Goal: Task Accomplishment & Management: Manage account settings

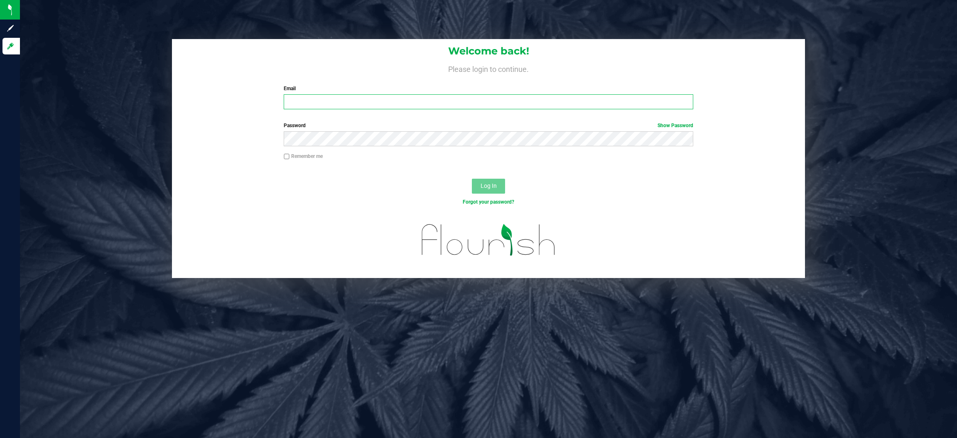
click at [330, 102] on input "Email" at bounding box center [488, 101] width 409 height 15
type input "[EMAIL_ADDRESS][DOMAIN_NAME]"
click at [472, 179] on button "Log In" at bounding box center [488, 186] width 33 height 15
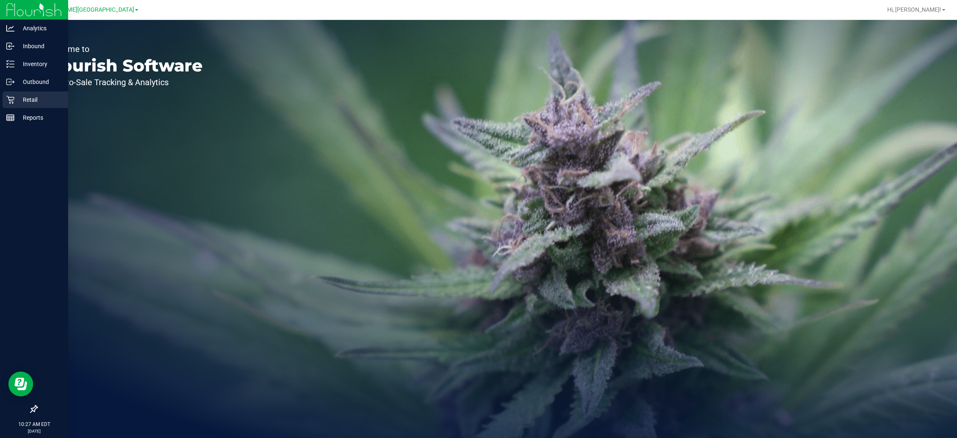
click at [12, 105] on div "Retail" at bounding box center [35, 99] width 66 height 17
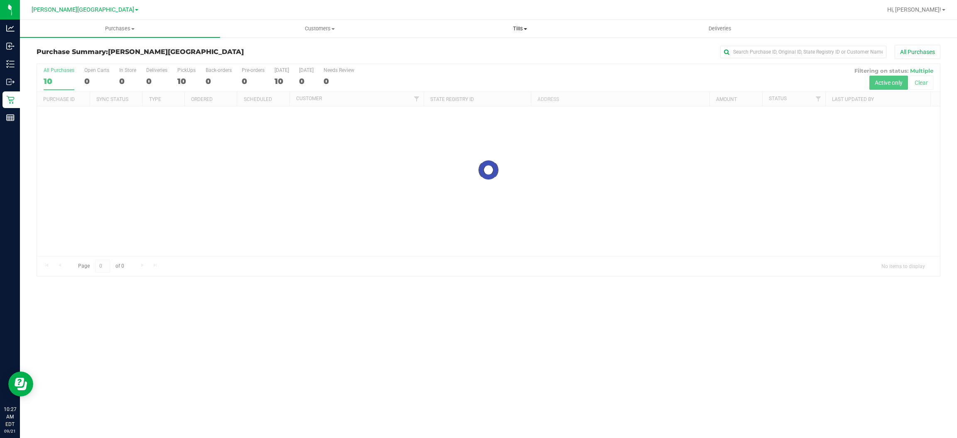
click at [520, 26] on span "Tills" at bounding box center [519, 28] width 199 height 7
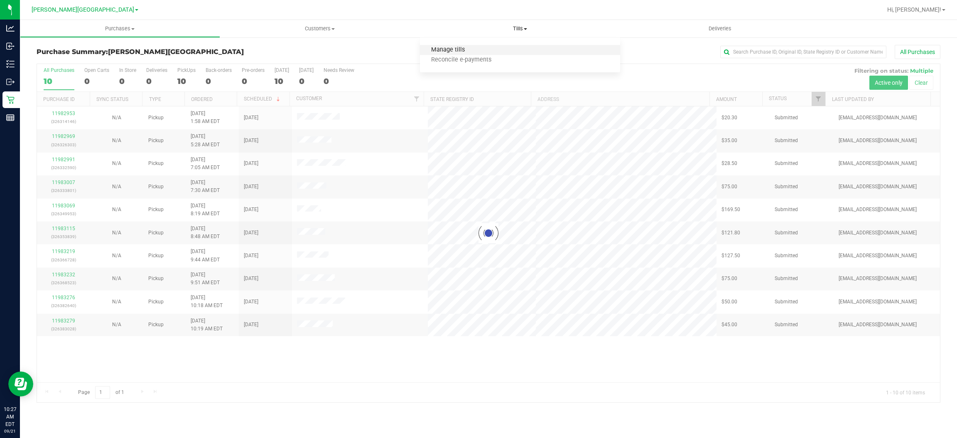
click at [451, 49] on span "Manage tills" at bounding box center [448, 50] width 56 height 7
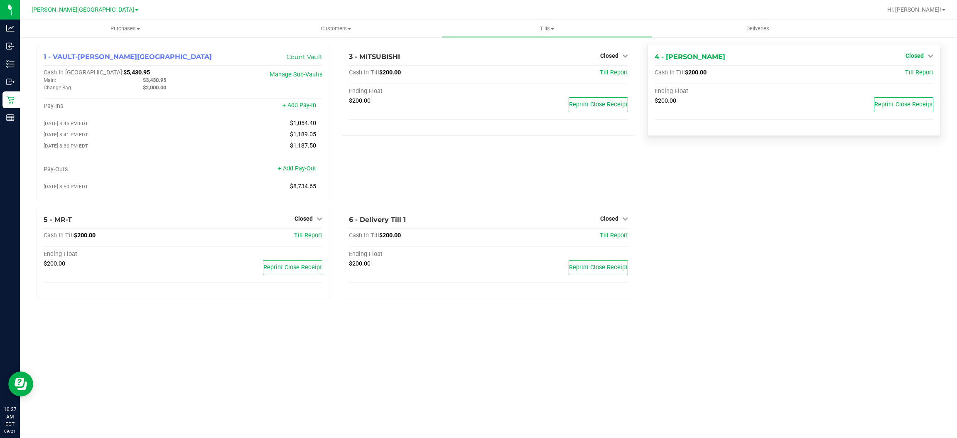
click at [919, 53] on span "Closed" at bounding box center [914, 55] width 18 height 7
click at [906, 81] on div "Open Till" at bounding box center [914, 74] width 62 height 24
click at [906, 71] on link "Open Till" at bounding box center [914, 73] width 22 height 7
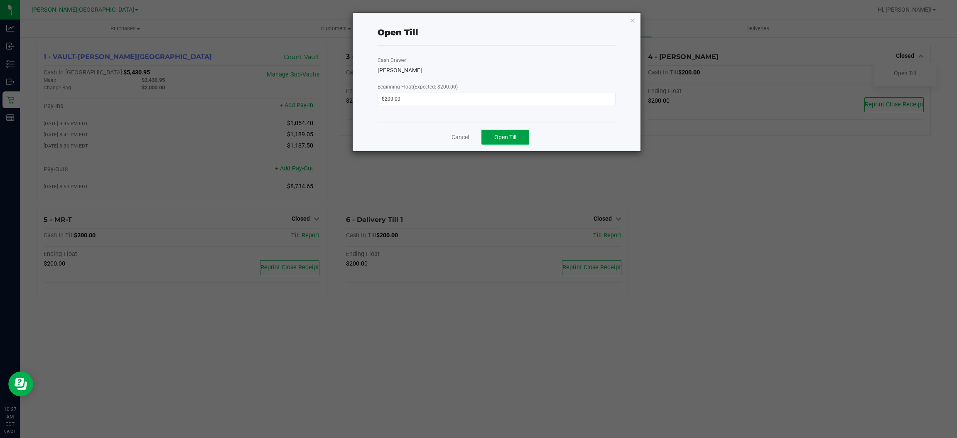
click at [505, 140] on span "Open Till" at bounding box center [505, 137] width 22 height 7
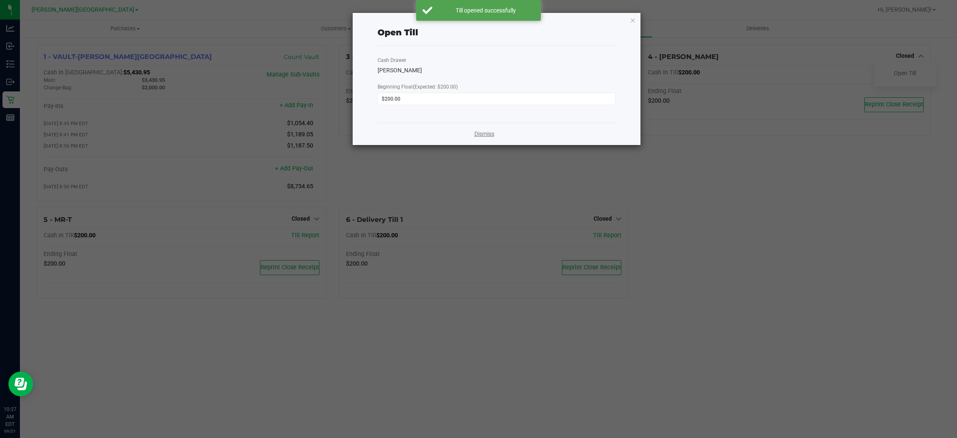
click at [480, 133] on link "Dismiss" at bounding box center [484, 134] width 20 height 9
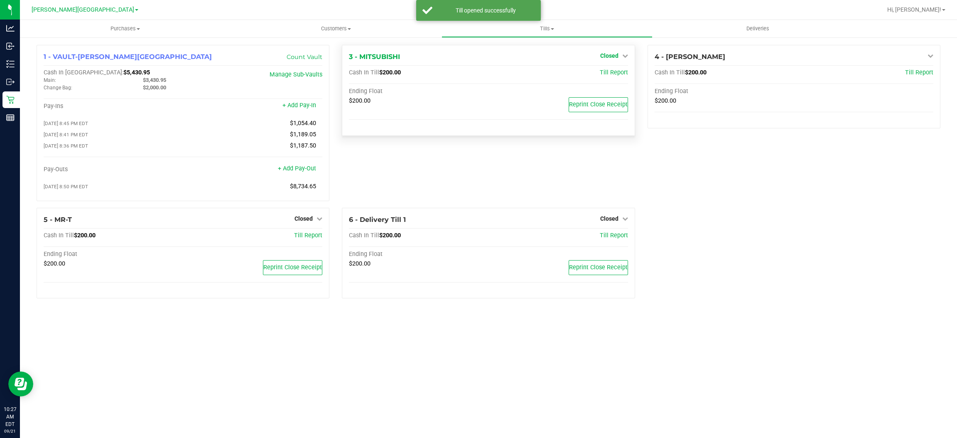
click at [616, 52] on span "Closed" at bounding box center [609, 55] width 18 height 7
click at [594, 72] on div "Open Till" at bounding box center [608, 73] width 61 height 10
click at [624, 76] on div "Open Till" at bounding box center [608, 73] width 61 height 10
click at [612, 75] on link "Open Till" at bounding box center [609, 73] width 22 height 7
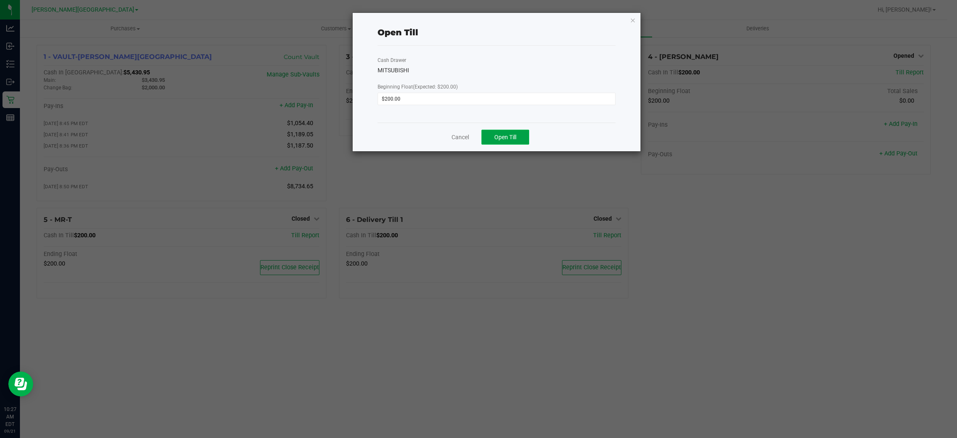
click at [487, 138] on button "Open Till" at bounding box center [505, 137] width 48 height 15
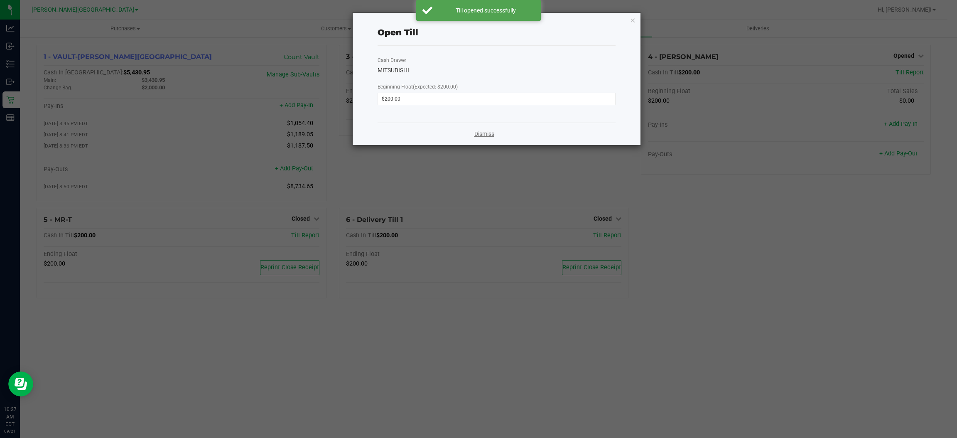
click at [478, 131] on link "Dismiss" at bounding box center [484, 134] width 20 height 9
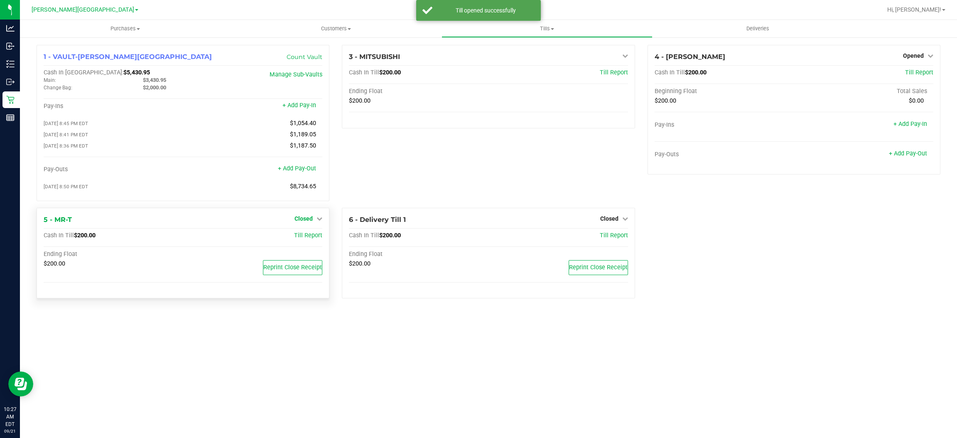
click at [304, 216] on span "Closed" at bounding box center [303, 218] width 18 height 7
click at [306, 235] on link "Open Till" at bounding box center [303, 235] width 22 height 7
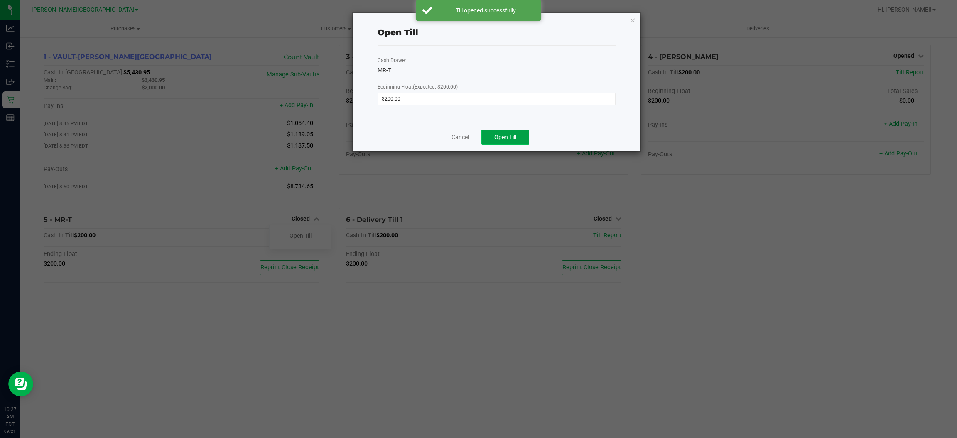
click at [490, 136] on button "Open Till" at bounding box center [505, 137] width 48 height 15
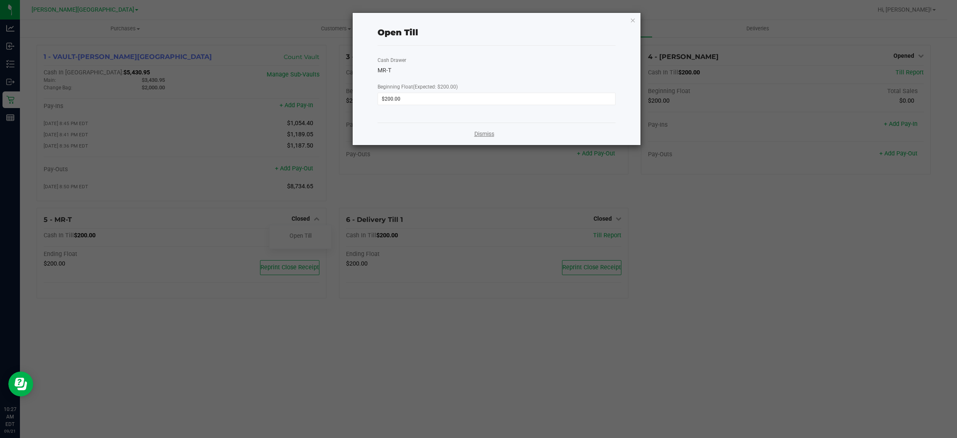
click at [479, 134] on link "Dismiss" at bounding box center [484, 134] width 20 height 9
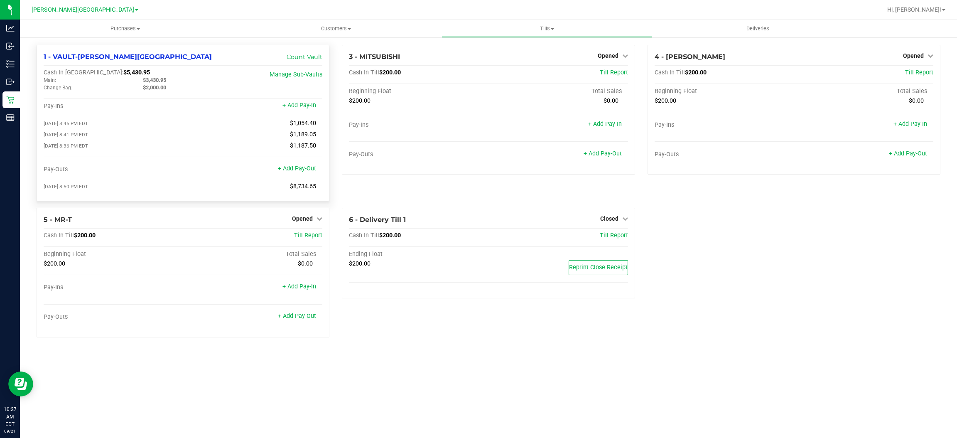
drag, startPoint x: 184, startPoint y: 77, endPoint x: 146, endPoint y: 82, distance: 38.1
click at [146, 82] on div "$3,430.95" at bounding box center [186, 79] width 99 height 7
copy span "3,430.95"
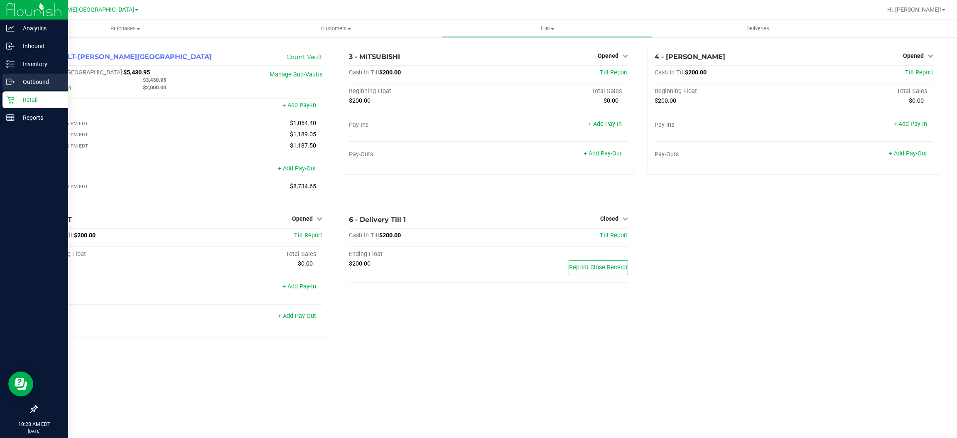
click at [18, 90] on div "Outbound" at bounding box center [35, 81] width 66 height 17
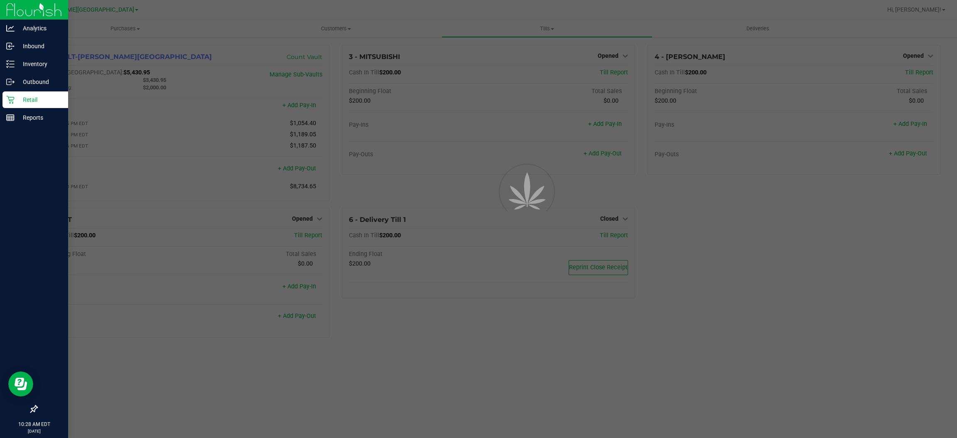
click at [20, 100] on p "Retail" at bounding box center [40, 100] width 50 height 10
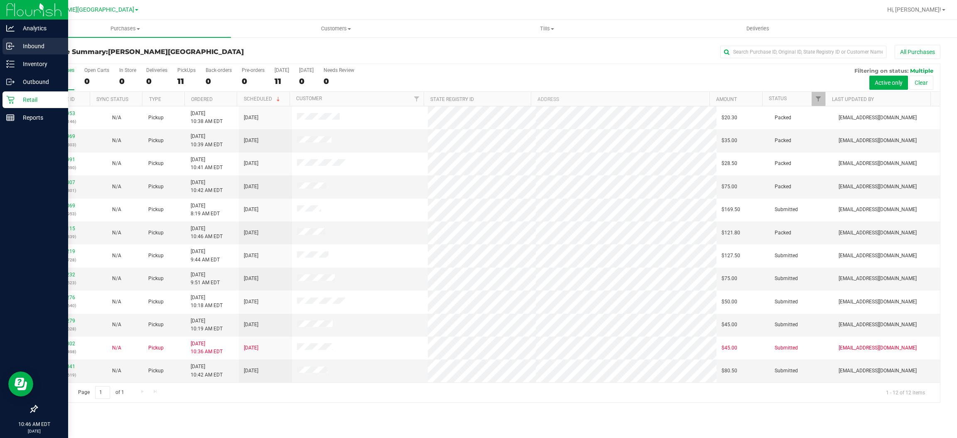
click at [16, 49] on p "Inbound" at bounding box center [40, 46] width 50 height 10
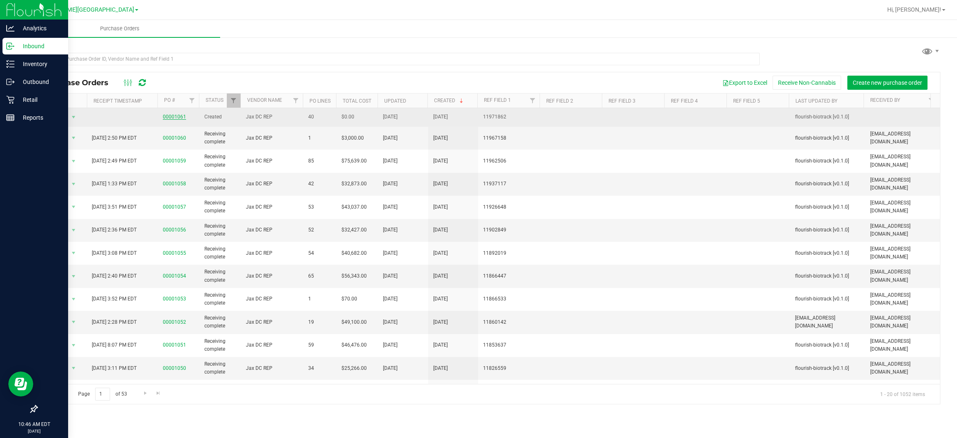
click at [181, 118] on link "00001061" at bounding box center [174, 117] width 23 height 6
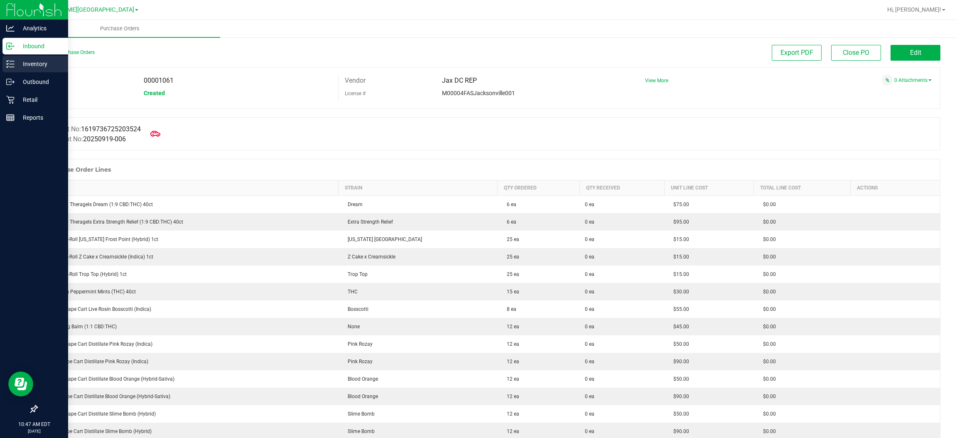
click at [32, 65] on p "Inventory" at bounding box center [40, 64] width 50 height 10
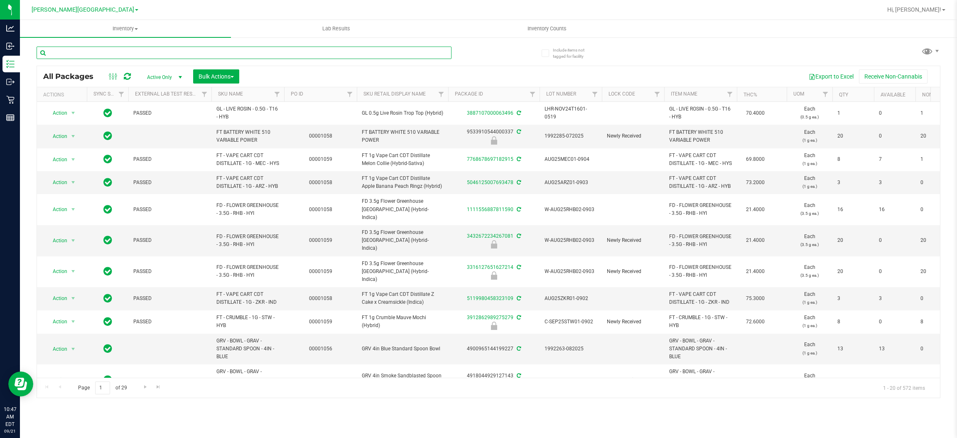
click at [201, 54] on input "text" at bounding box center [244, 53] width 415 height 12
type input "pbs"
